Goal: Information Seeking & Learning: Check status

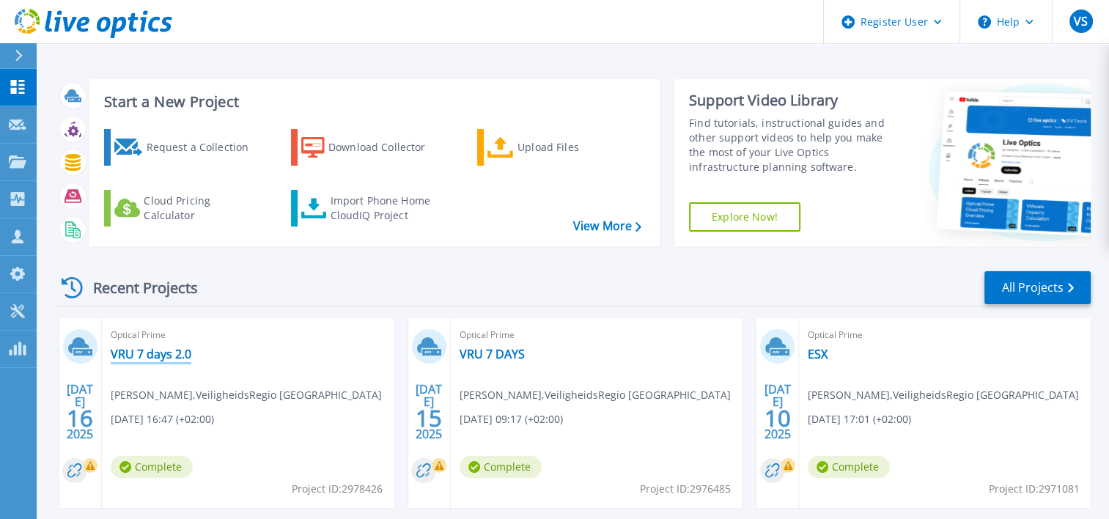
click at [164, 350] on link "VRU 7 days 2.0" at bounding box center [151, 354] width 81 height 15
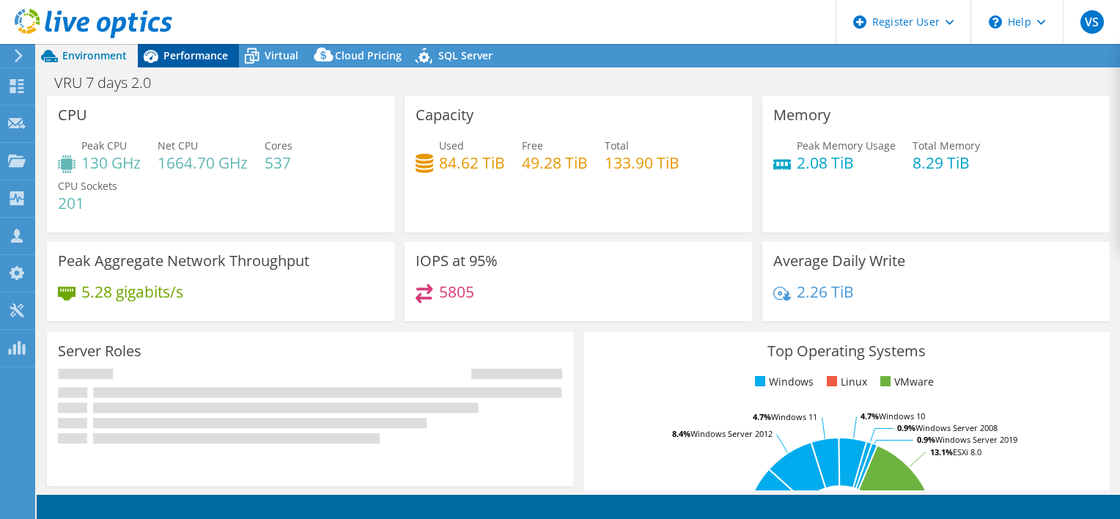
select select "USD"
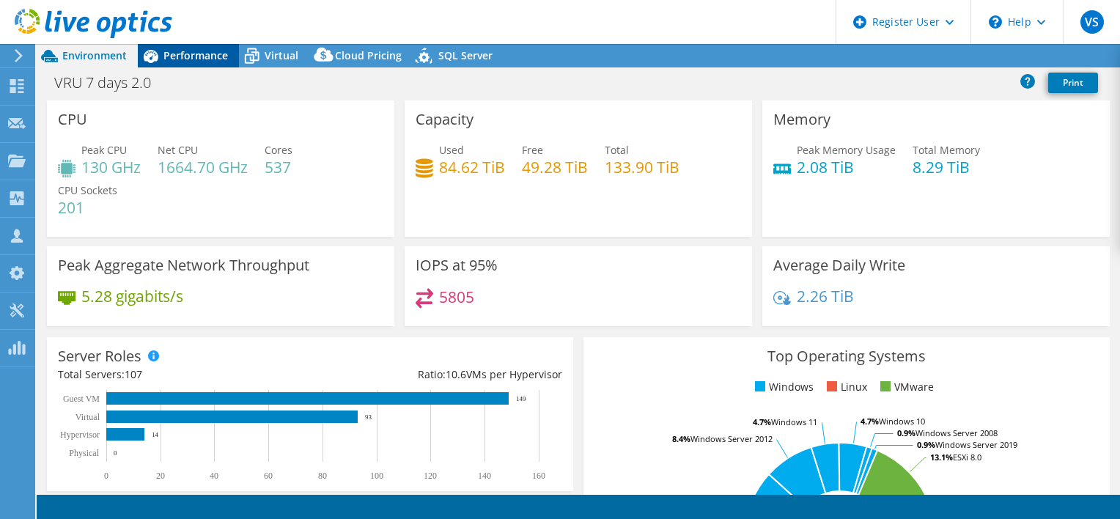
click at [179, 59] on span "Performance" at bounding box center [195, 55] width 64 height 14
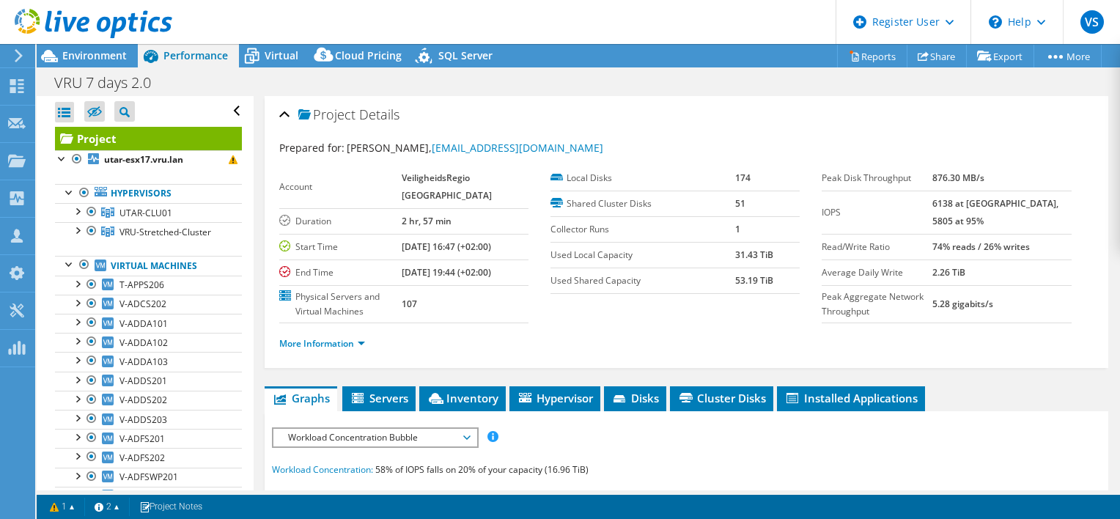
drag, startPoint x: 558, startPoint y: 147, endPoint x: 443, endPoint y: 141, distance: 115.9
click at [443, 141] on div "Prepared for: Jeroen van der Laak, J.van.der.Laak@vru.nl" at bounding box center [686, 148] width 814 height 17
drag, startPoint x: 443, startPoint y: 141, endPoint x: 454, endPoint y: 146, distance: 12.8
click at [454, 146] on link "J.van.der.Laak@vru.nl" at bounding box center [517, 148] width 171 height 14
click at [97, 17] on icon at bounding box center [94, 24] width 158 height 30
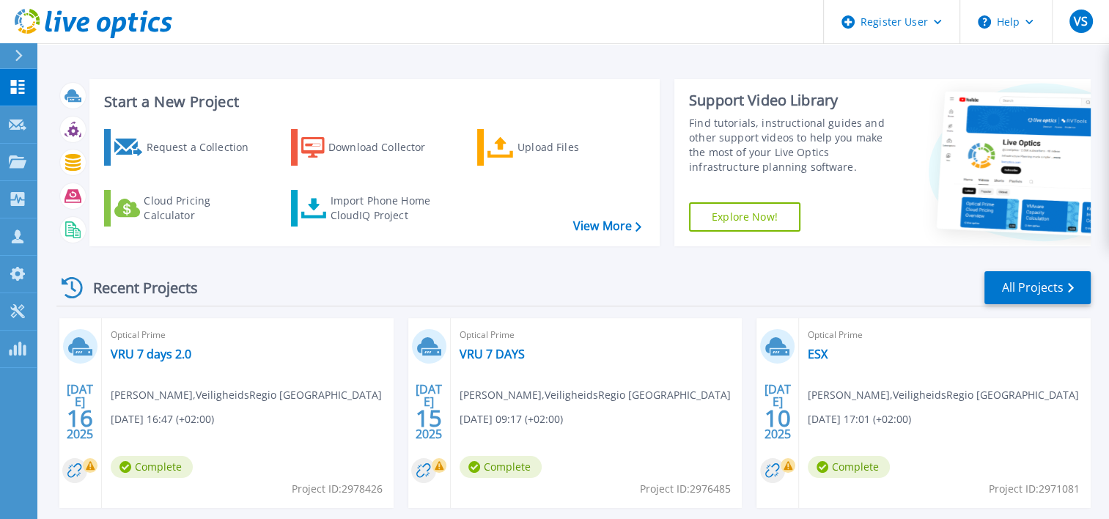
click at [23, 53] on div at bounding box center [24, 55] width 23 height 25
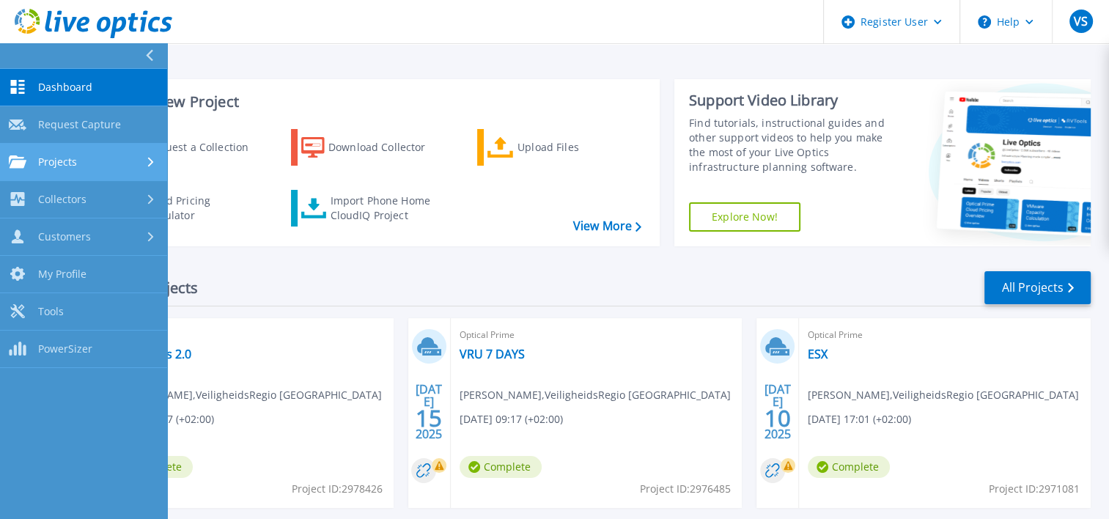
click at [50, 155] on span "Projects" at bounding box center [57, 161] width 39 height 13
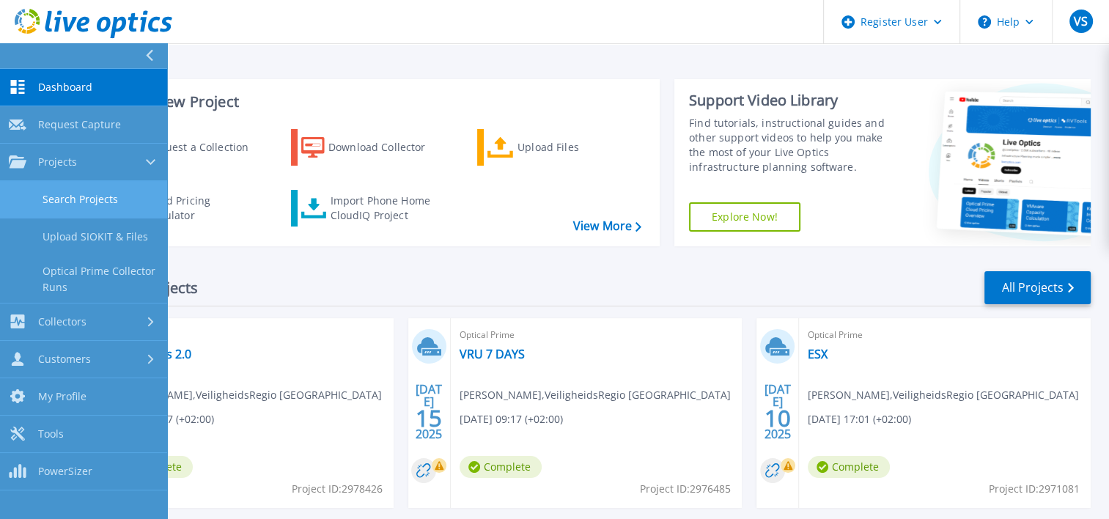
click at [59, 191] on link "Search Projects" at bounding box center [83, 199] width 167 height 37
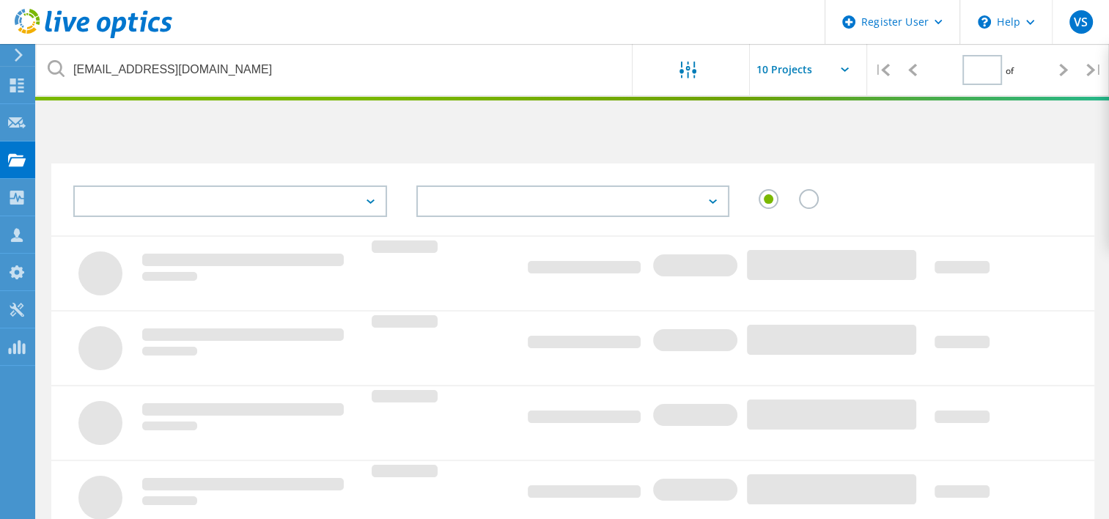
type input "1"
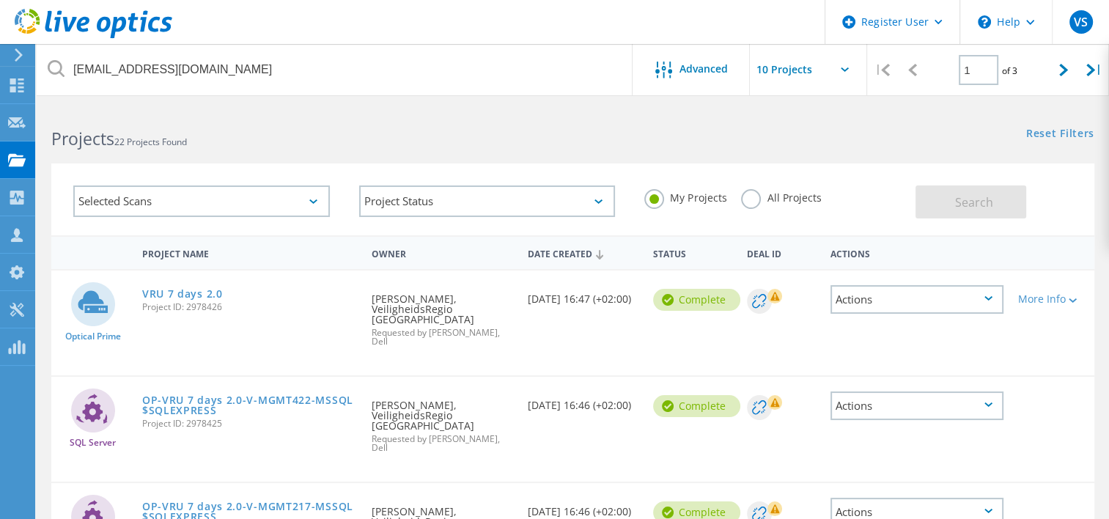
click at [754, 202] on label "All Projects" at bounding box center [781, 196] width 80 height 14
click at [0, 0] on input "All Projects" at bounding box center [0, 0] width 0 height 0
click at [982, 211] on button "Search" at bounding box center [970, 201] width 111 height 33
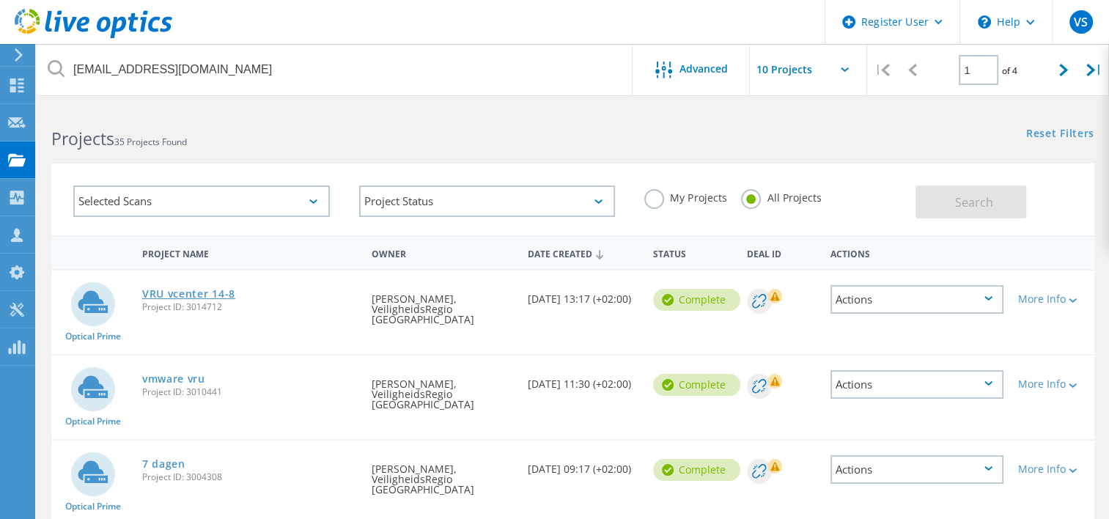
click at [199, 292] on link "VRU vcenter 14-8" at bounding box center [188, 294] width 93 height 10
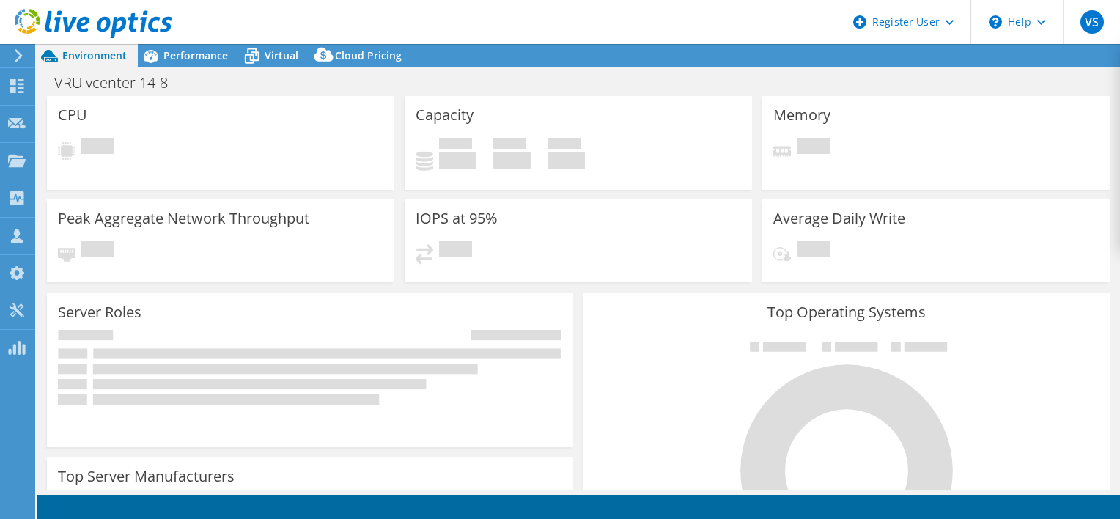
select select "USD"
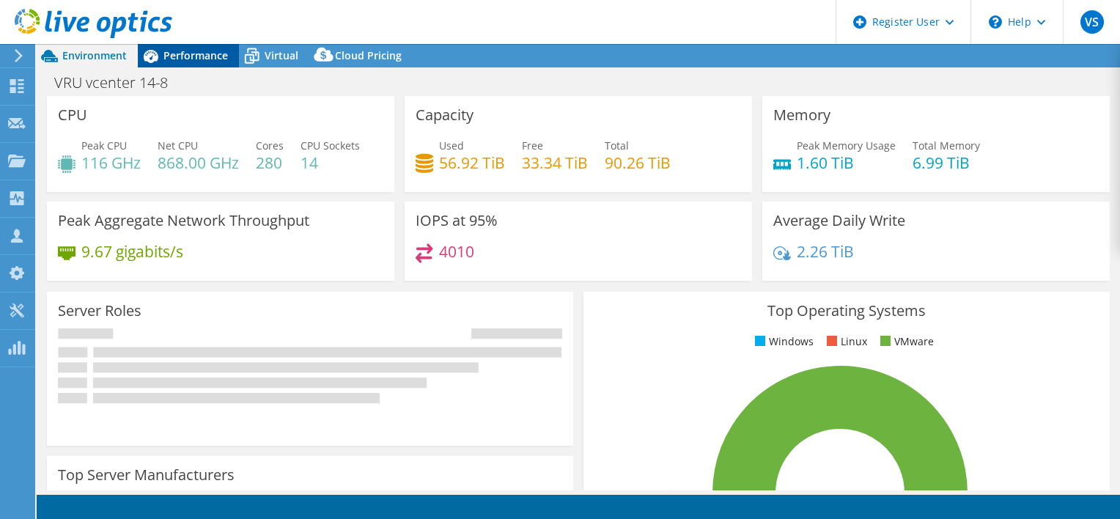
click at [184, 59] on span "Performance" at bounding box center [195, 55] width 64 height 14
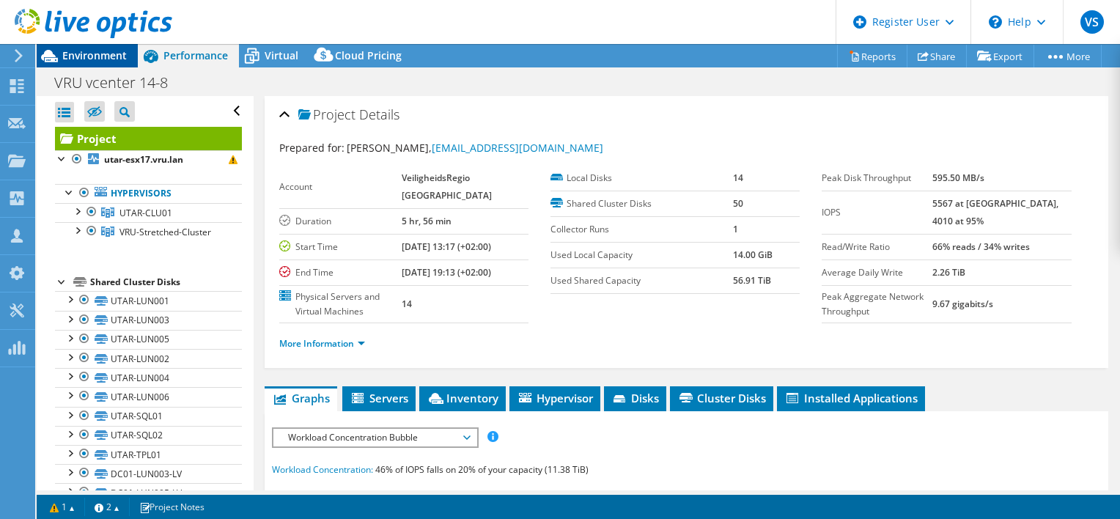
click at [97, 59] on span "Environment" at bounding box center [94, 55] width 64 height 14
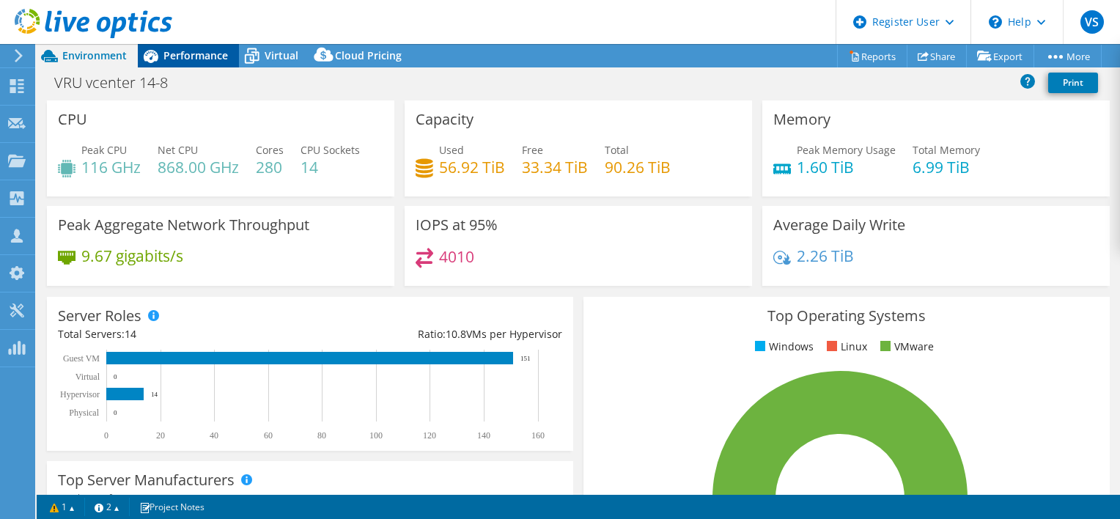
click at [182, 56] on span "Performance" at bounding box center [195, 55] width 64 height 14
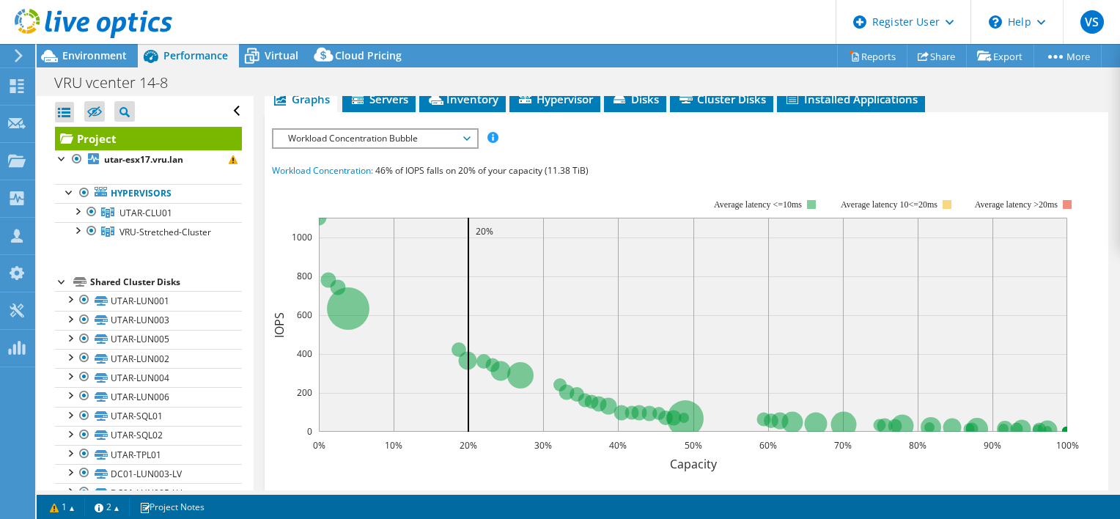
scroll to position [220, 0]
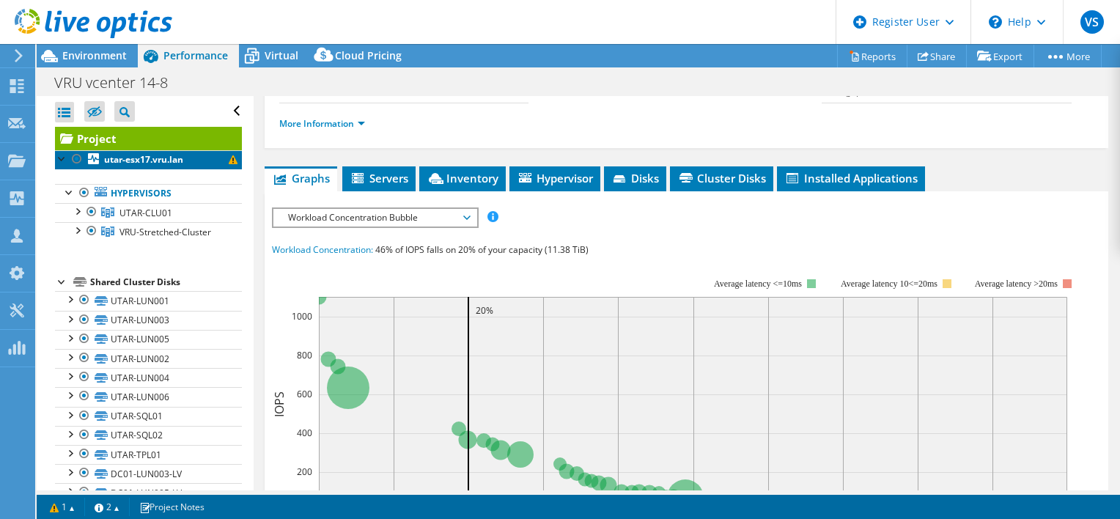
click at [229, 160] on span at bounding box center [233, 159] width 9 height 9
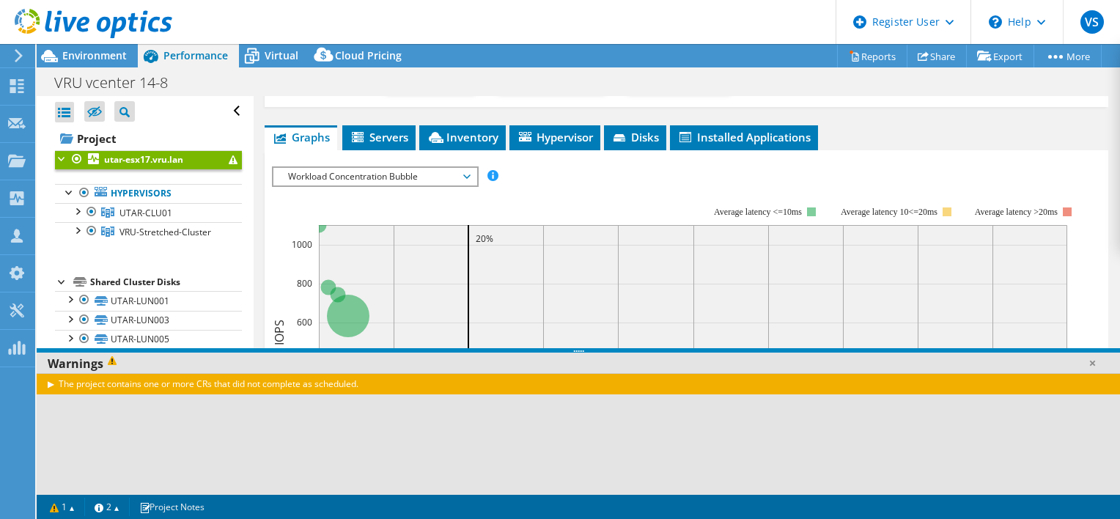
click at [212, 383] on div "The project contains one or more CRs that did not complete as scheduled." at bounding box center [578, 383] width 1083 height 21
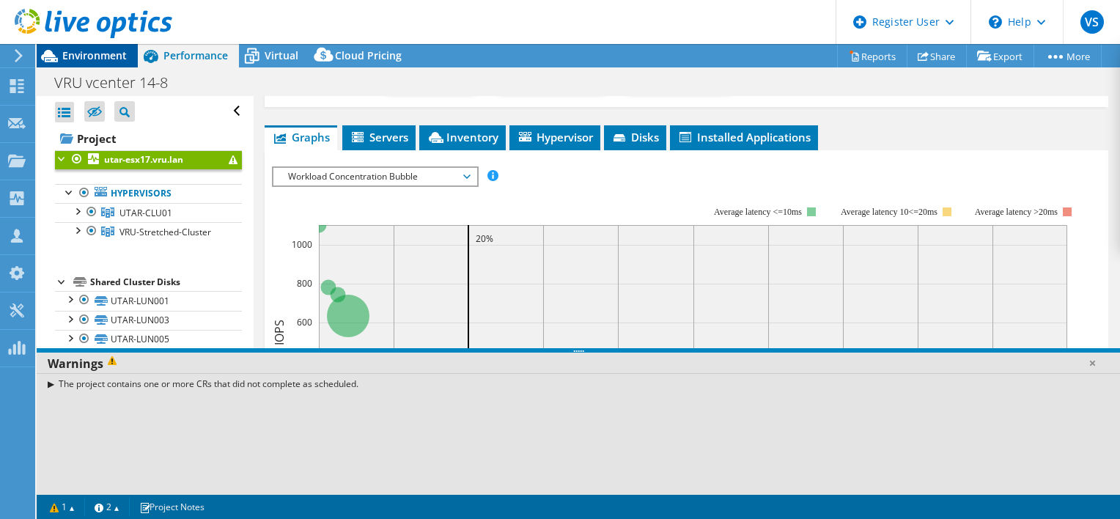
click at [91, 65] on div "Environment" at bounding box center [87, 55] width 101 height 23
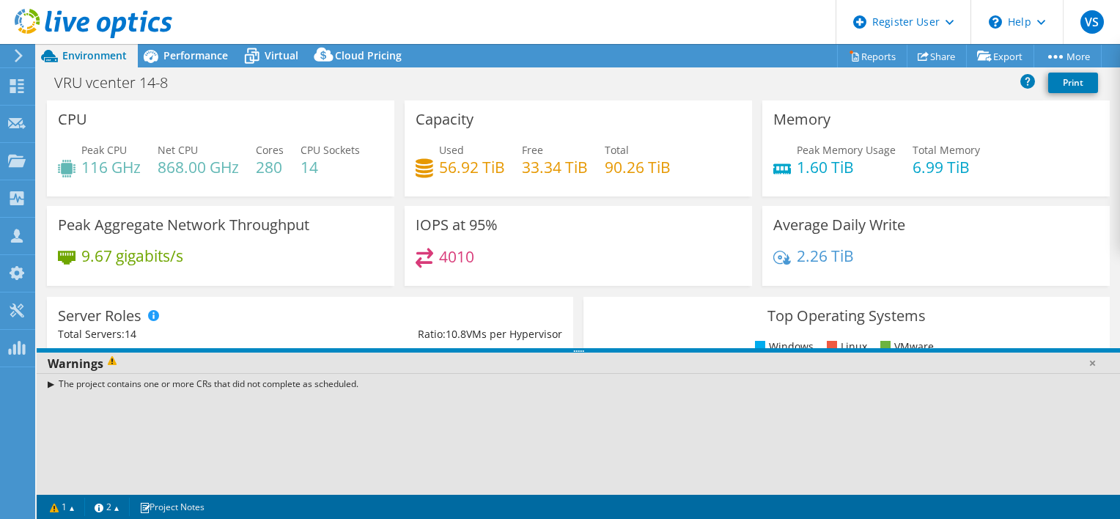
click at [101, 26] on icon at bounding box center [94, 24] width 158 height 30
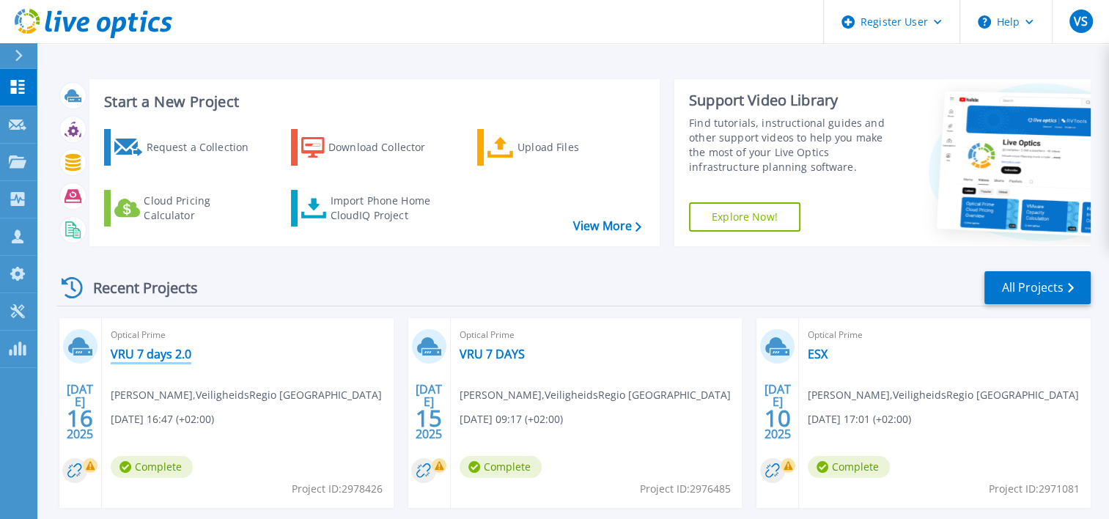
click at [152, 352] on link "VRU 7 days 2.0" at bounding box center [151, 354] width 81 height 15
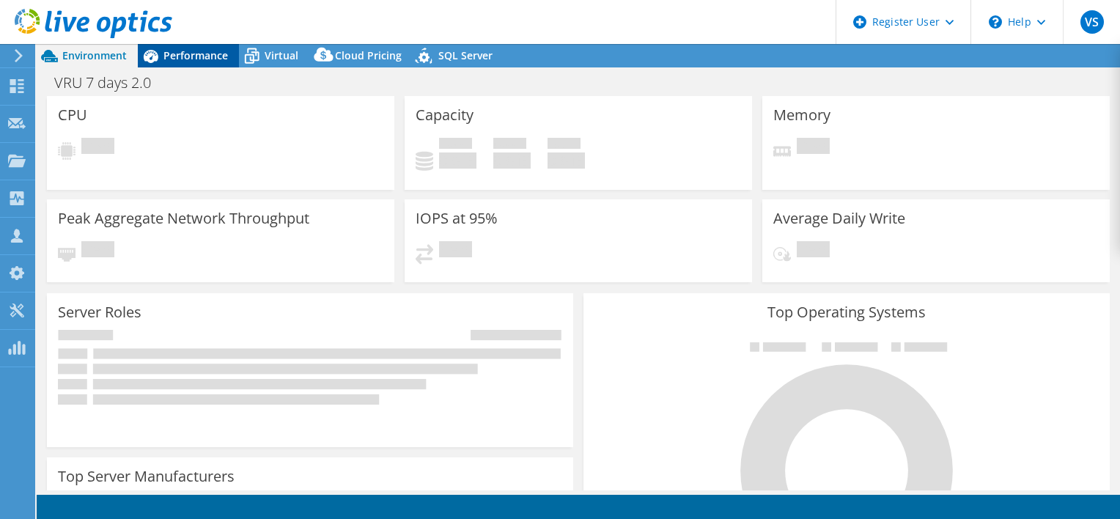
select select "USD"
click at [210, 54] on span "Performance" at bounding box center [195, 55] width 64 height 14
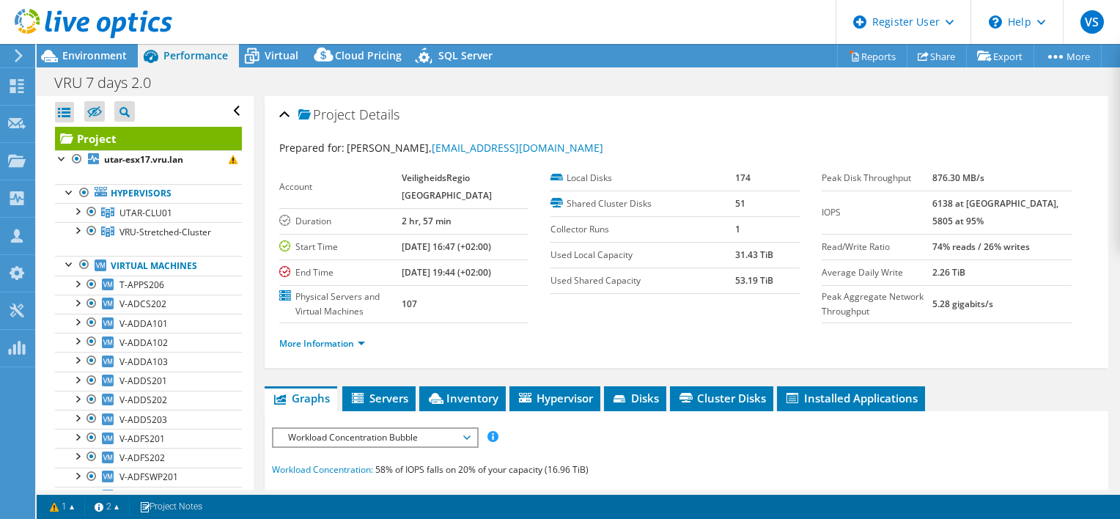
click at [66, 19] on use at bounding box center [94, 23] width 158 height 29
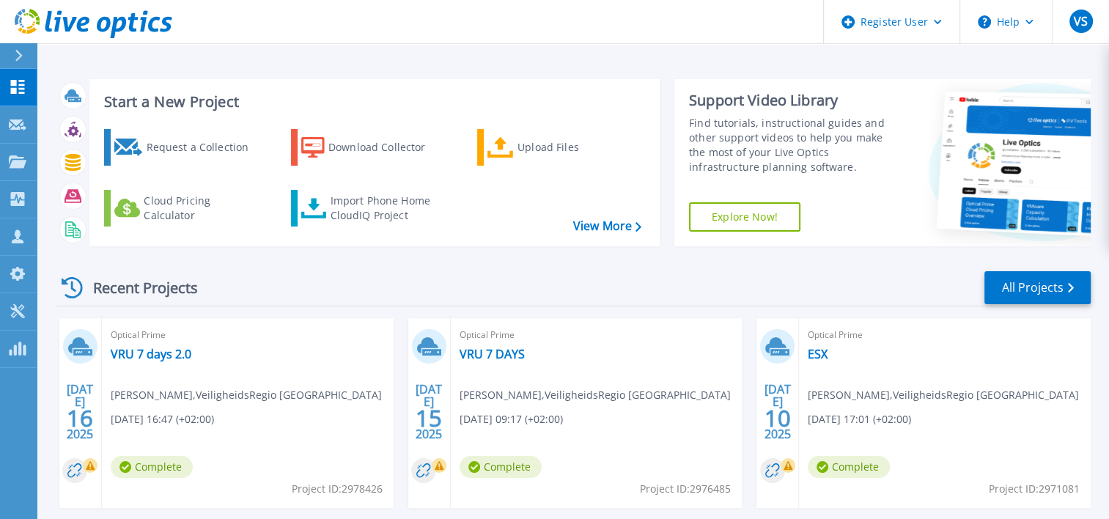
click at [21, 54] on icon at bounding box center [18, 56] width 7 height 12
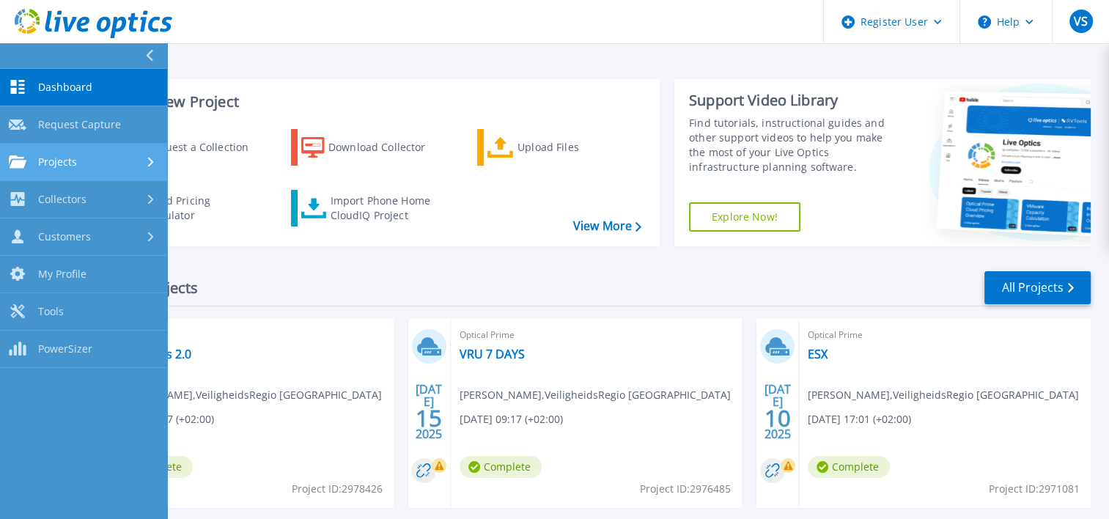
click at [72, 161] on span "Projects" at bounding box center [57, 161] width 39 height 13
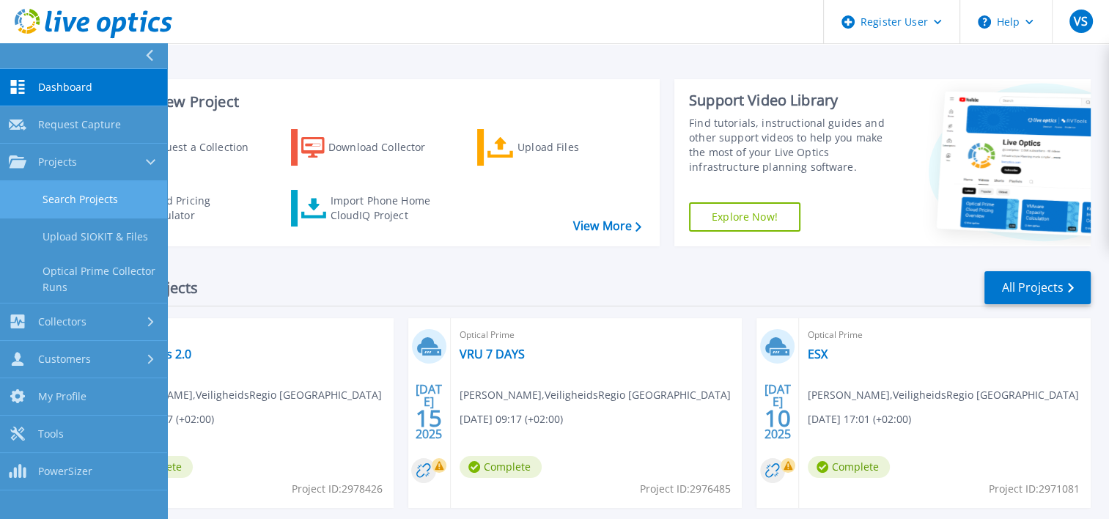
click at [70, 196] on link "Search Projects" at bounding box center [83, 199] width 167 height 37
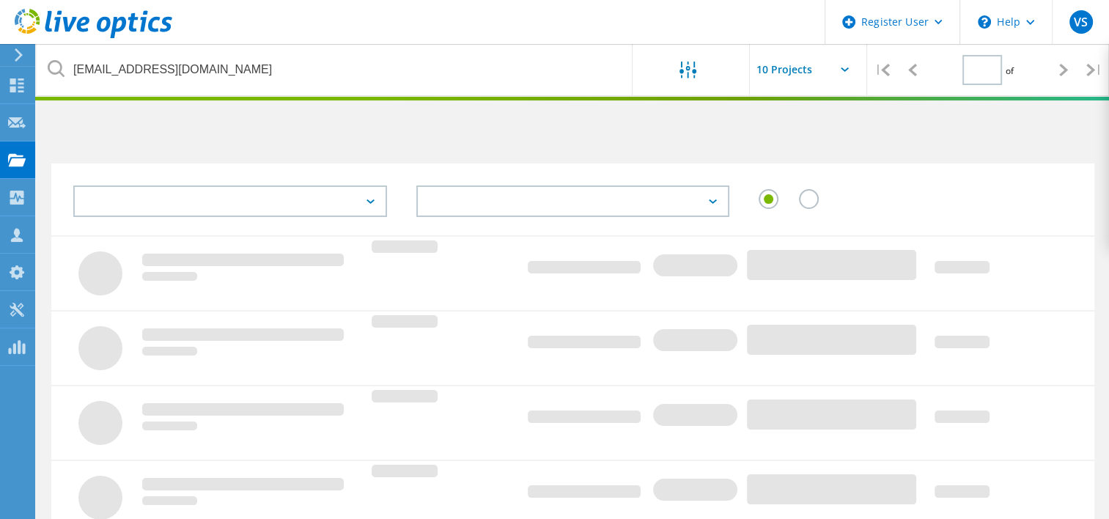
type input "1"
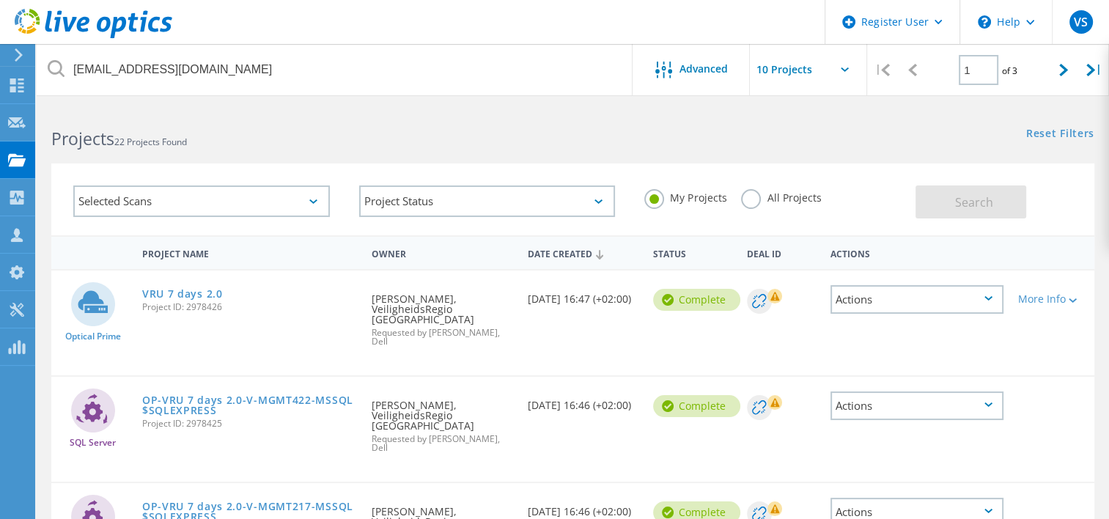
click at [750, 194] on label "All Projects" at bounding box center [781, 196] width 80 height 14
click at [0, 0] on input "All Projects" at bounding box center [0, 0] width 0 height 0
click at [961, 199] on span "Search" at bounding box center [974, 202] width 38 height 16
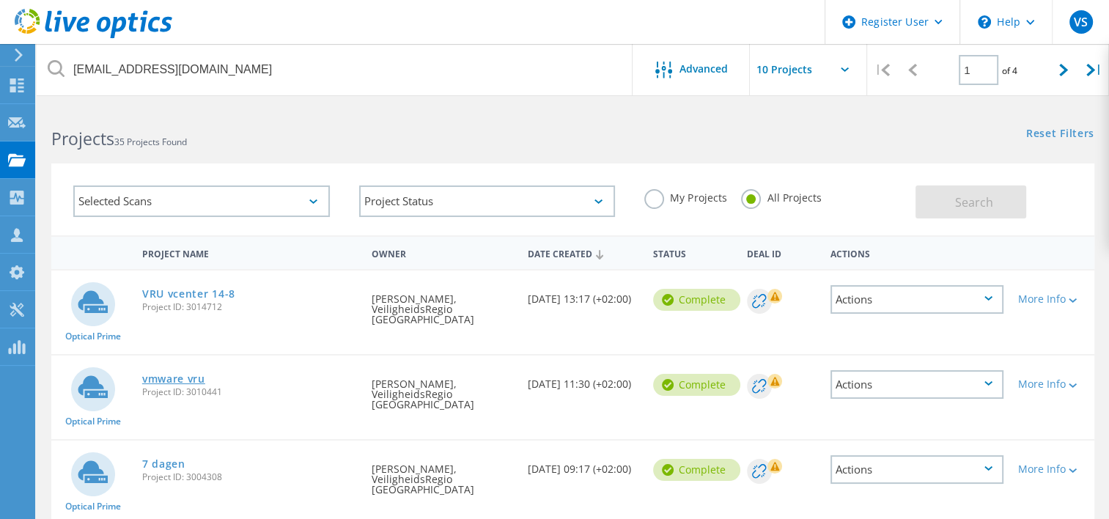
click at [185, 374] on link "vmware vru" at bounding box center [173, 379] width 63 height 10
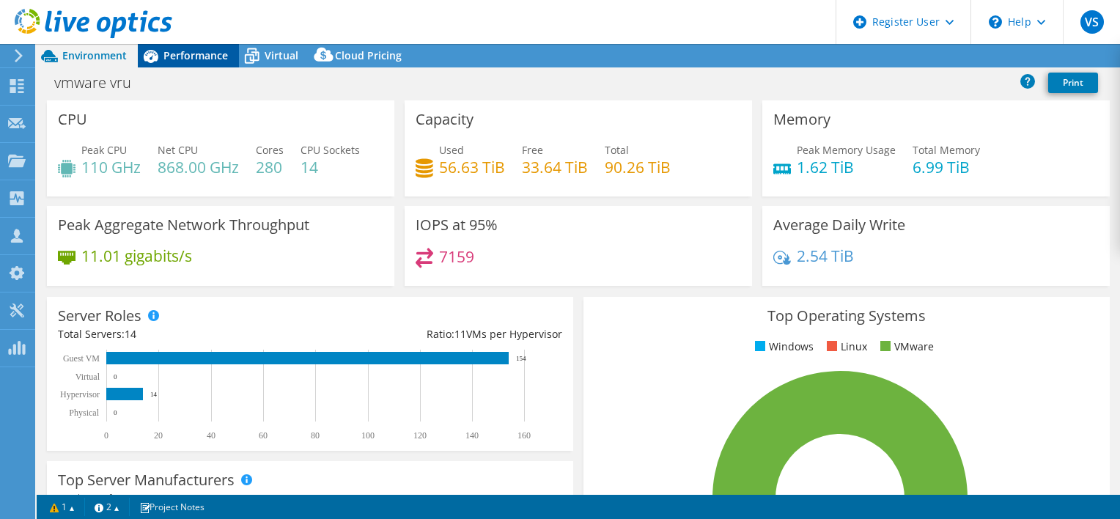
click at [187, 59] on span "Performance" at bounding box center [195, 55] width 64 height 14
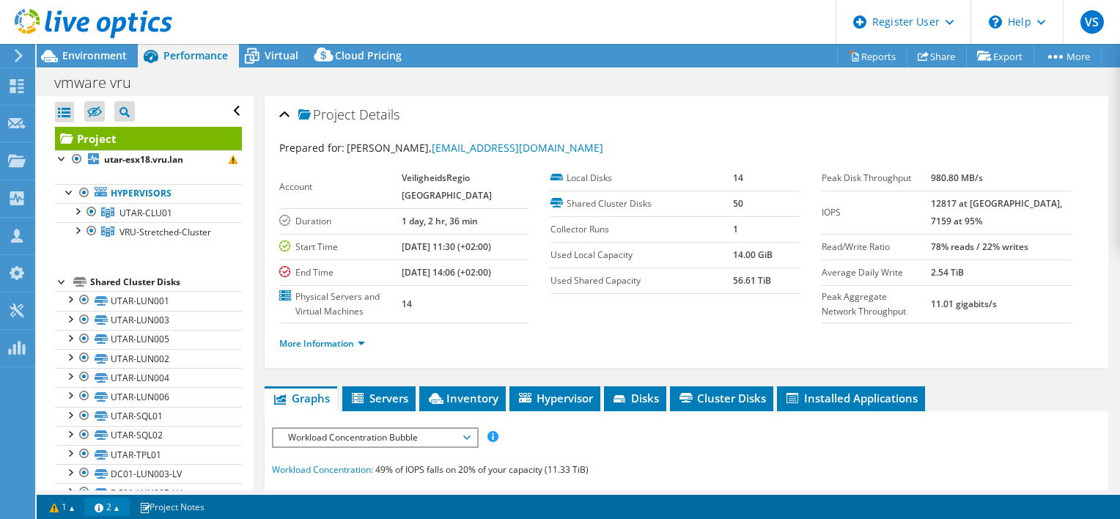
click at [119, 510] on link "2" at bounding box center [106, 507] width 45 height 18
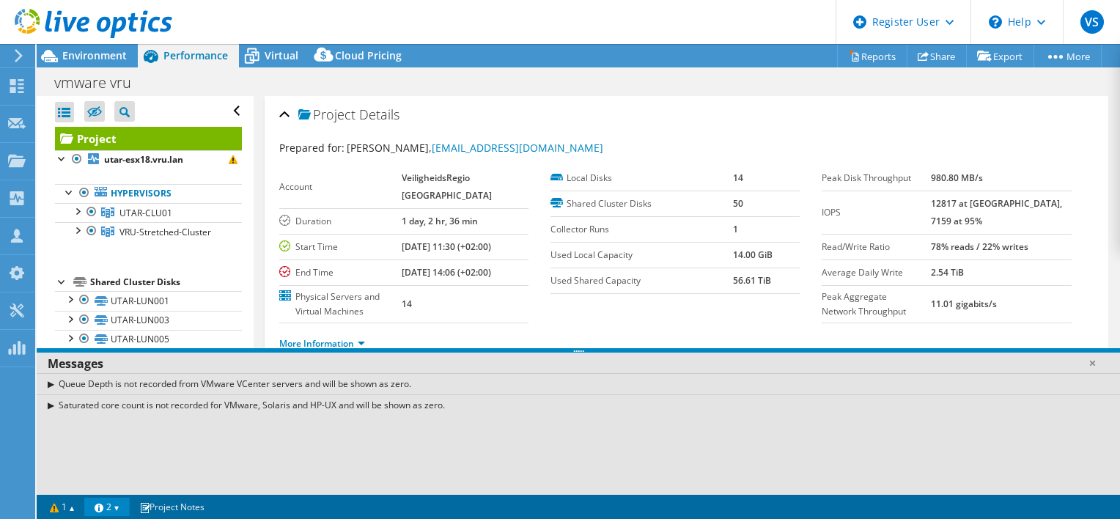
click at [118, 510] on link "2" at bounding box center [106, 507] width 45 height 18
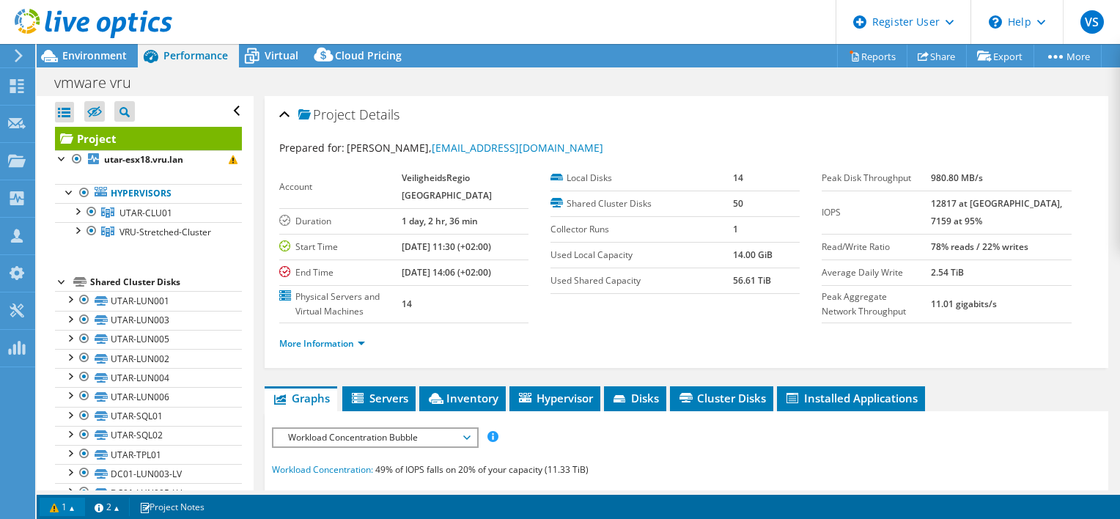
click at [71, 509] on link "1" at bounding box center [62, 507] width 45 height 18
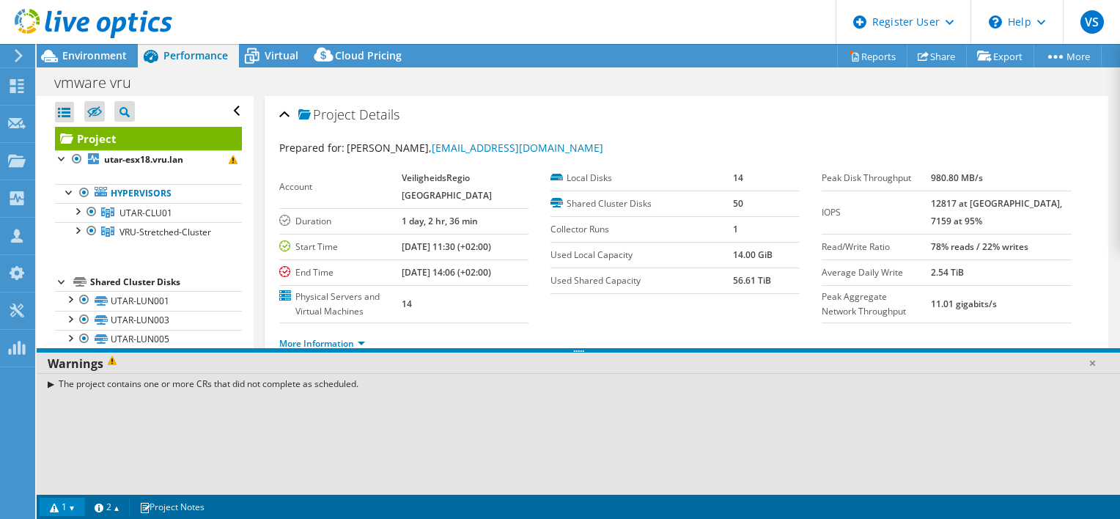
click at [71, 509] on link "1" at bounding box center [62, 507] width 45 height 18
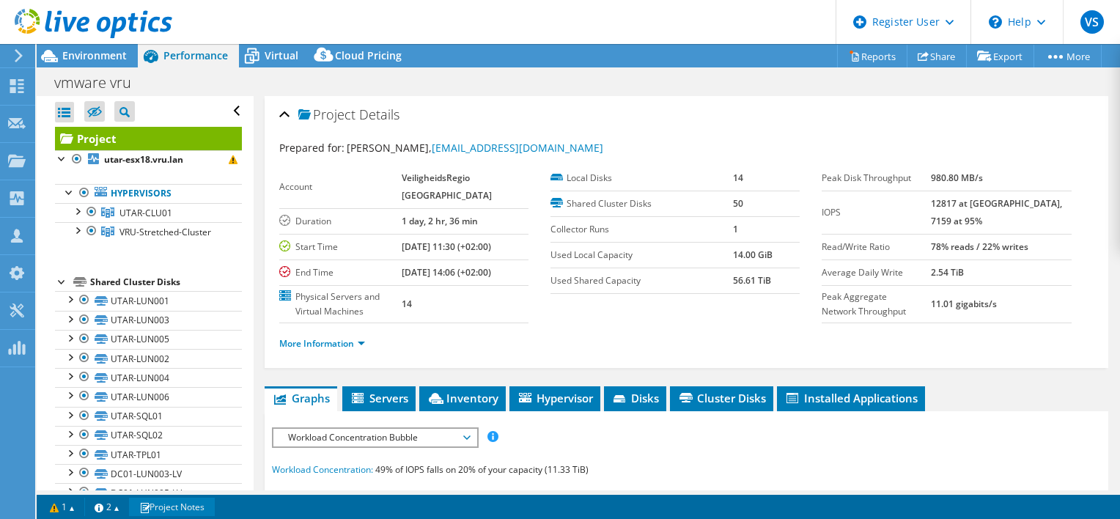
click at [195, 510] on link "Project Notes" at bounding box center [172, 507] width 86 height 18
